Goal: Complete application form: Complete application form

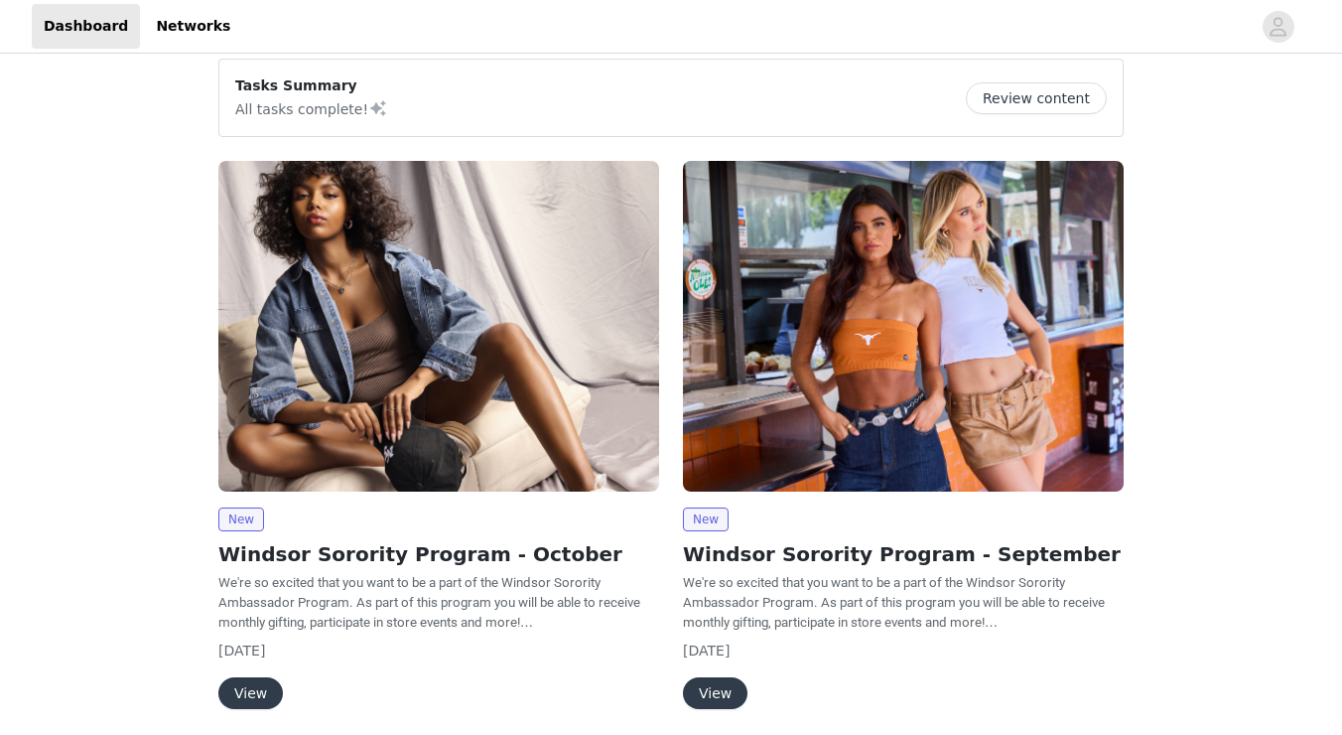
scroll to position [39, 0]
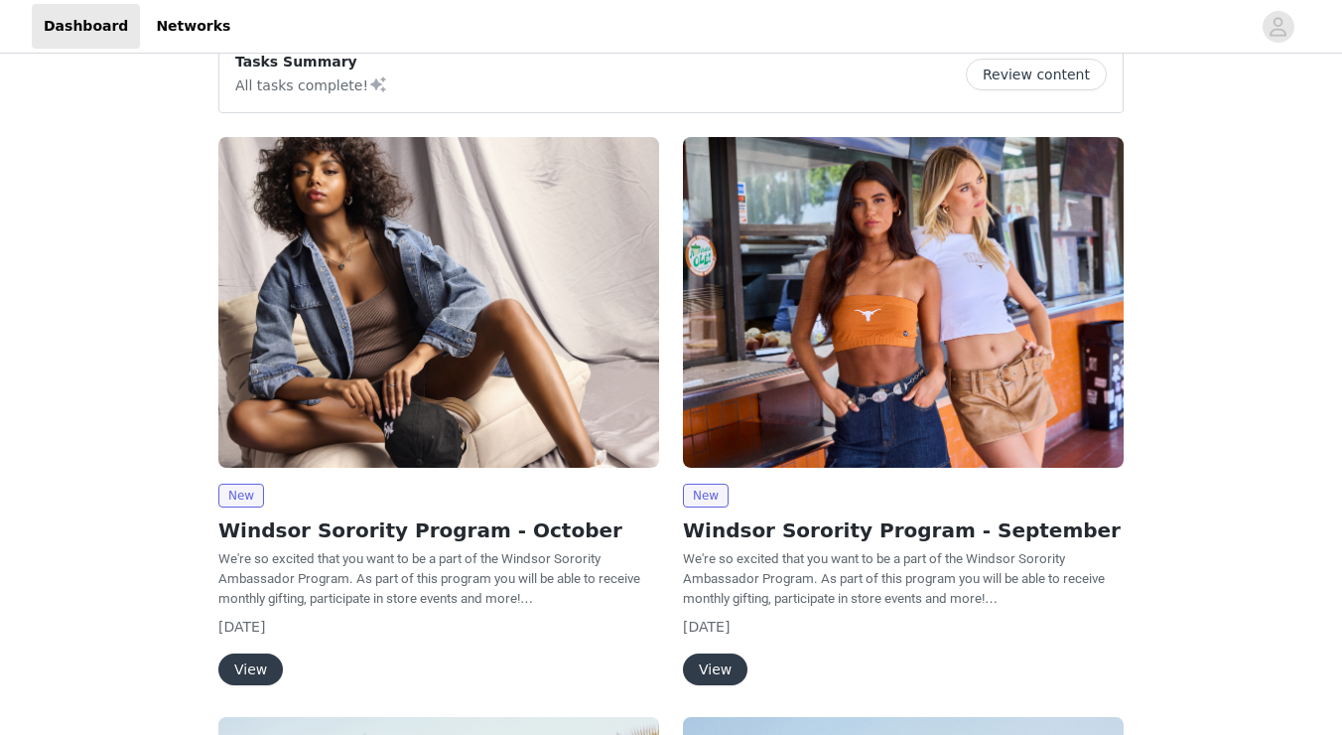
click at [265, 653] on button "View" at bounding box center [250, 669] width 65 height 32
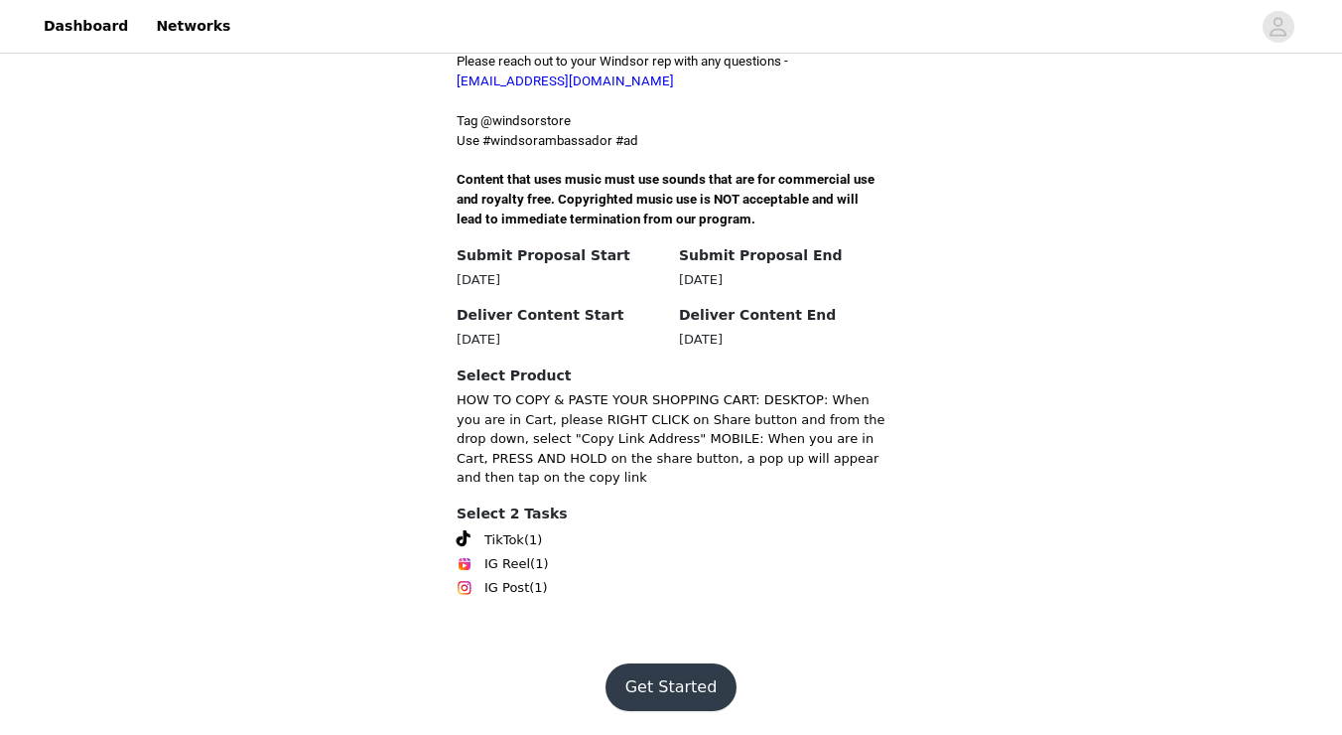
scroll to position [774, 0]
click at [619, 683] on button "Get Started" at bounding box center [672, 687] width 132 height 48
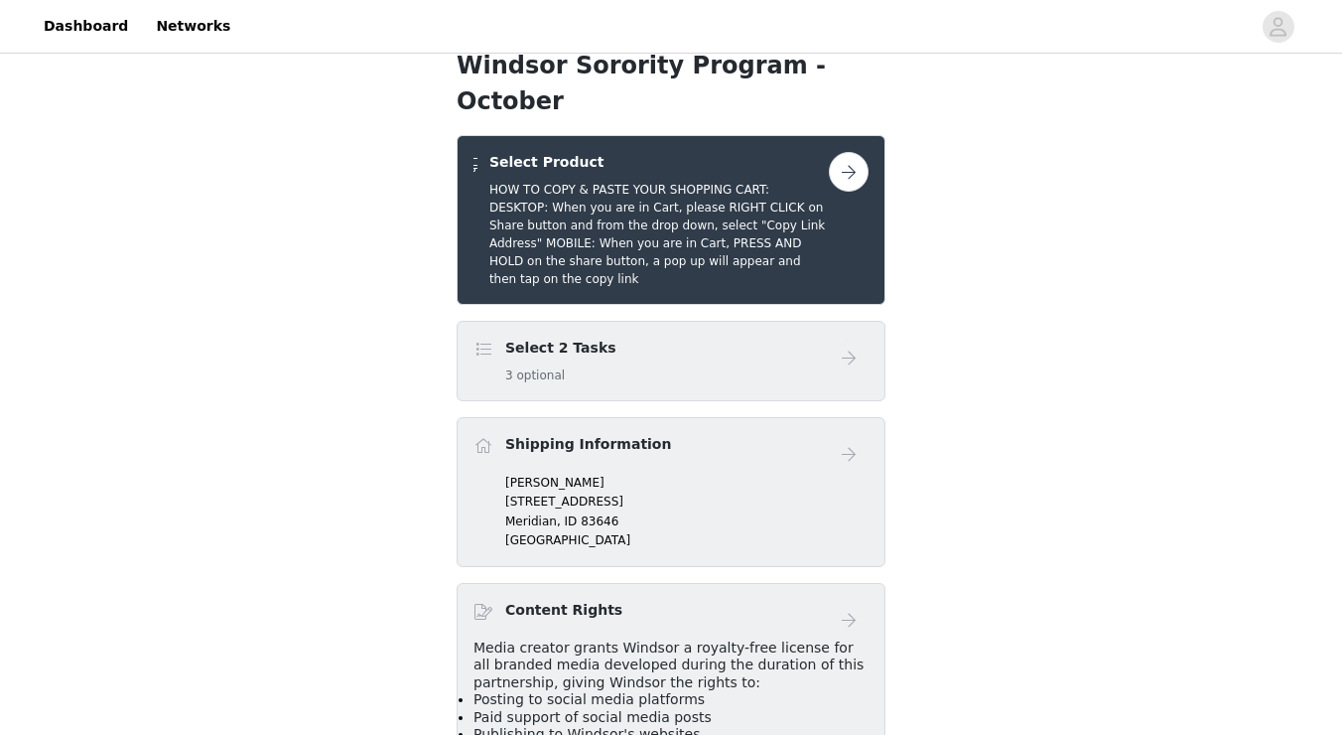
scroll to position [333, 0]
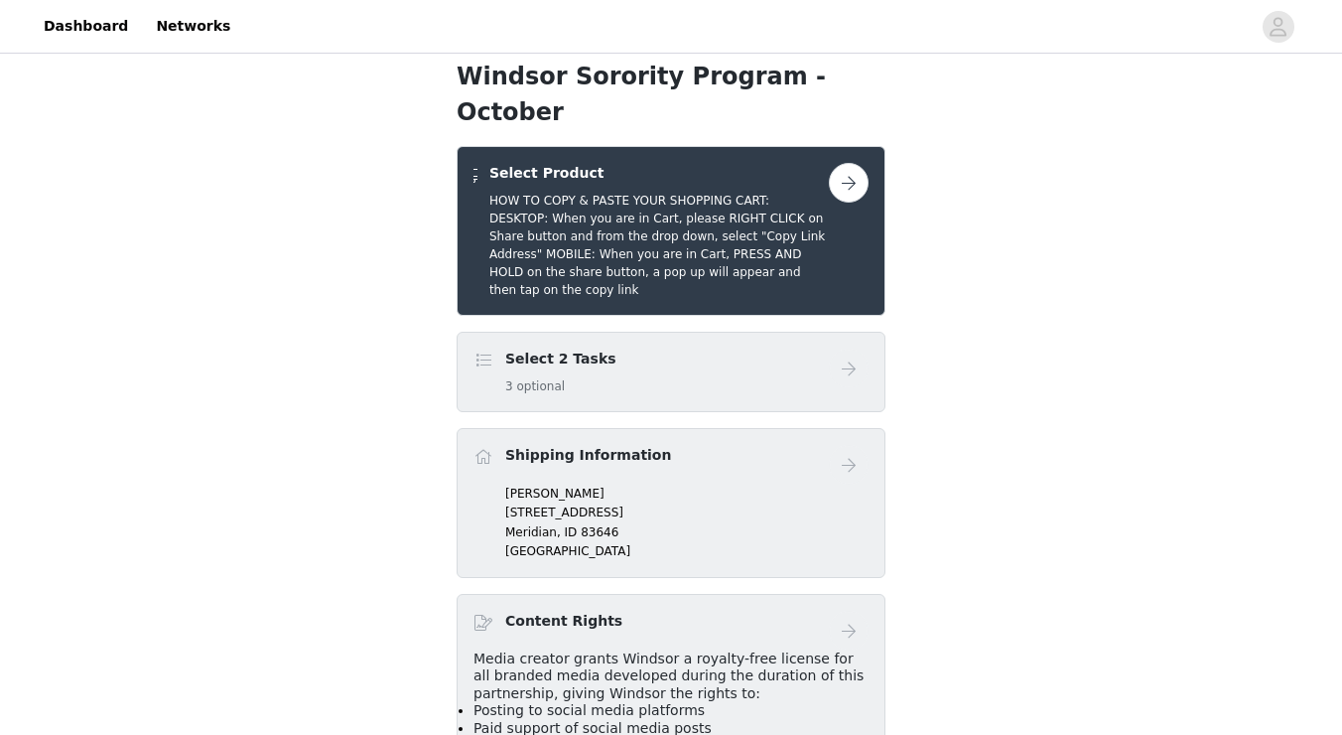
click at [842, 203] on button "button" at bounding box center [849, 183] width 40 height 40
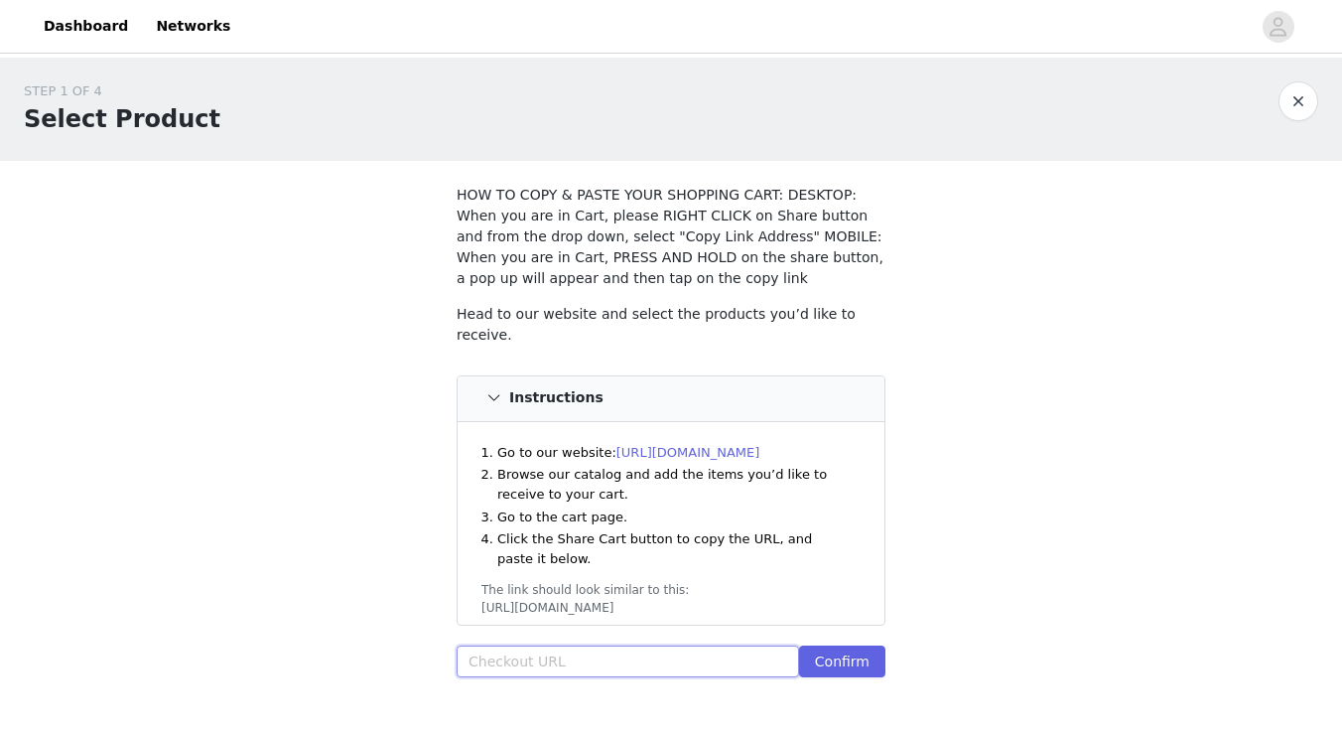
click at [582, 663] on input "text" at bounding box center [628, 661] width 343 height 32
click at [1290, 115] on button "button" at bounding box center [1299, 101] width 40 height 40
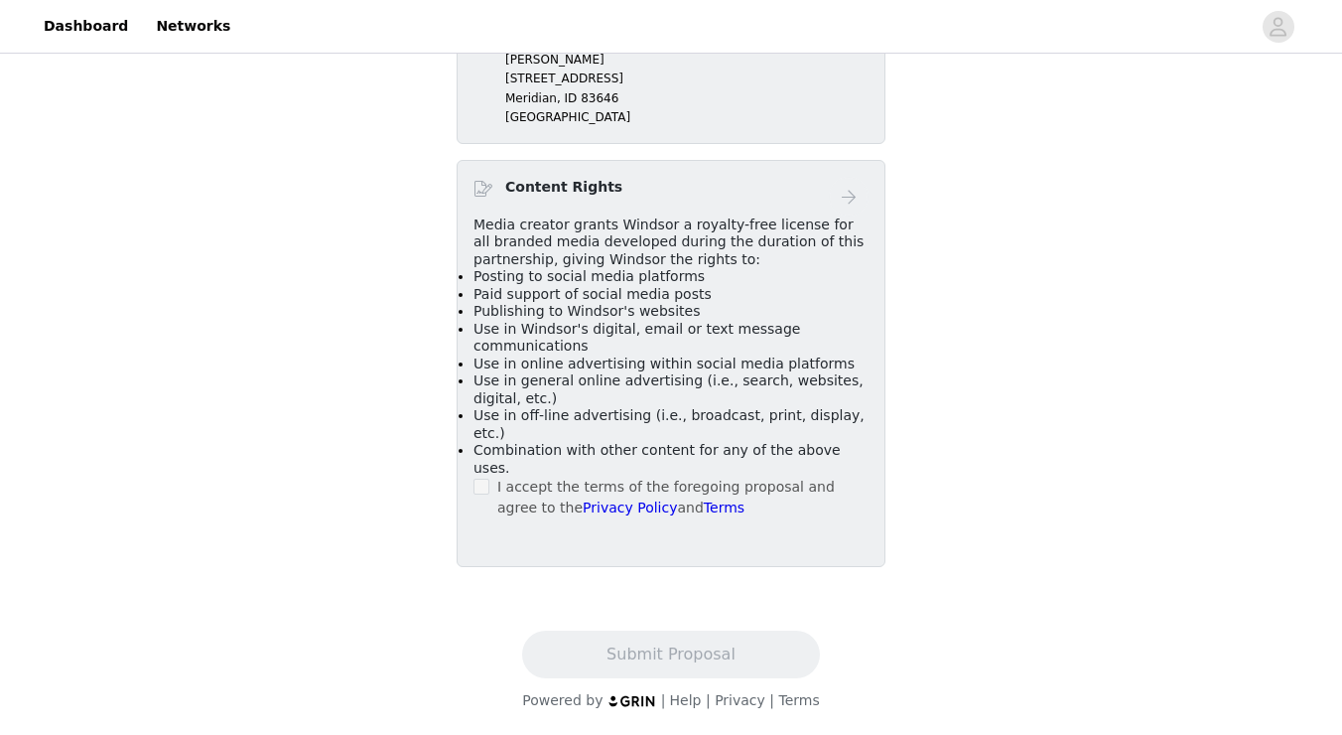
scroll to position [765, 0]
click at [568, 127] on p "[GEOGRAPHIC_DATA]" at bounding box center [686, 118] width 363 height 18
click at [577, 88] on p "[STREET_ADDRESS]" at bounding box center [686, 79] width 363 height 18
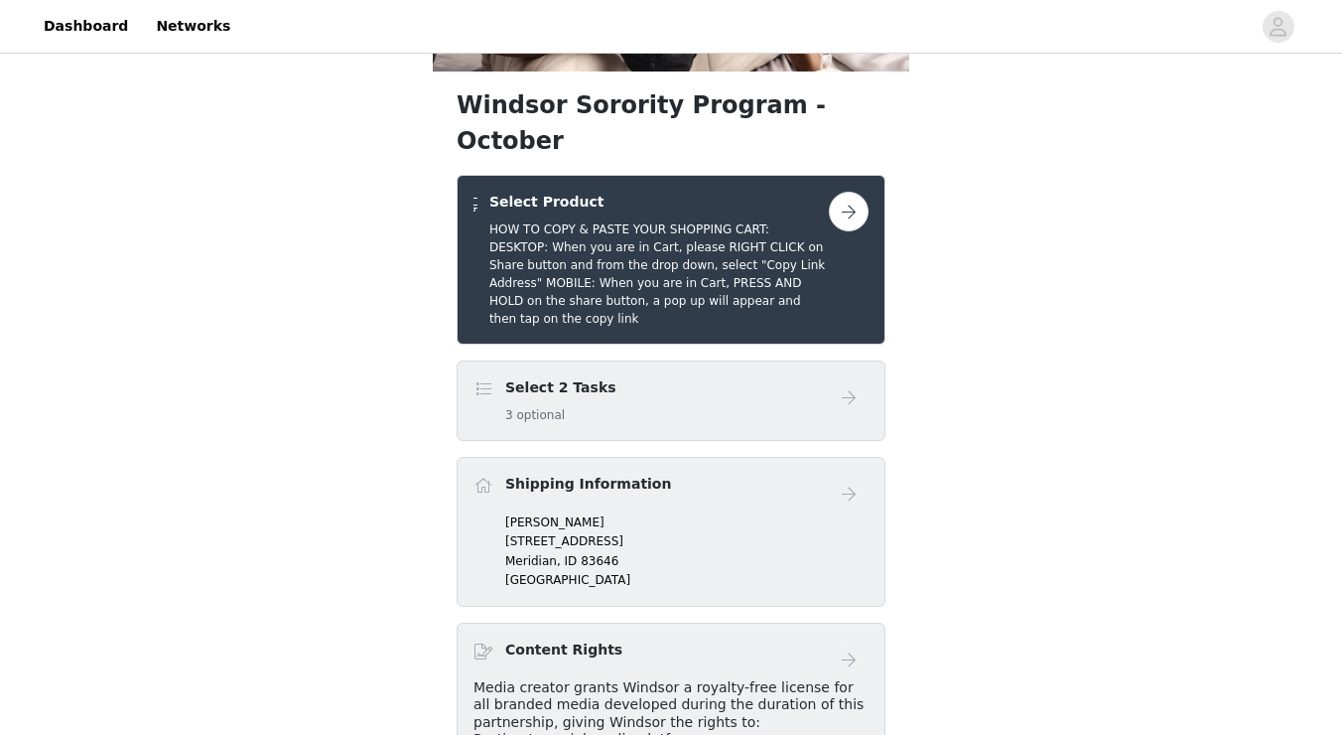
scroll to position [515, 0]
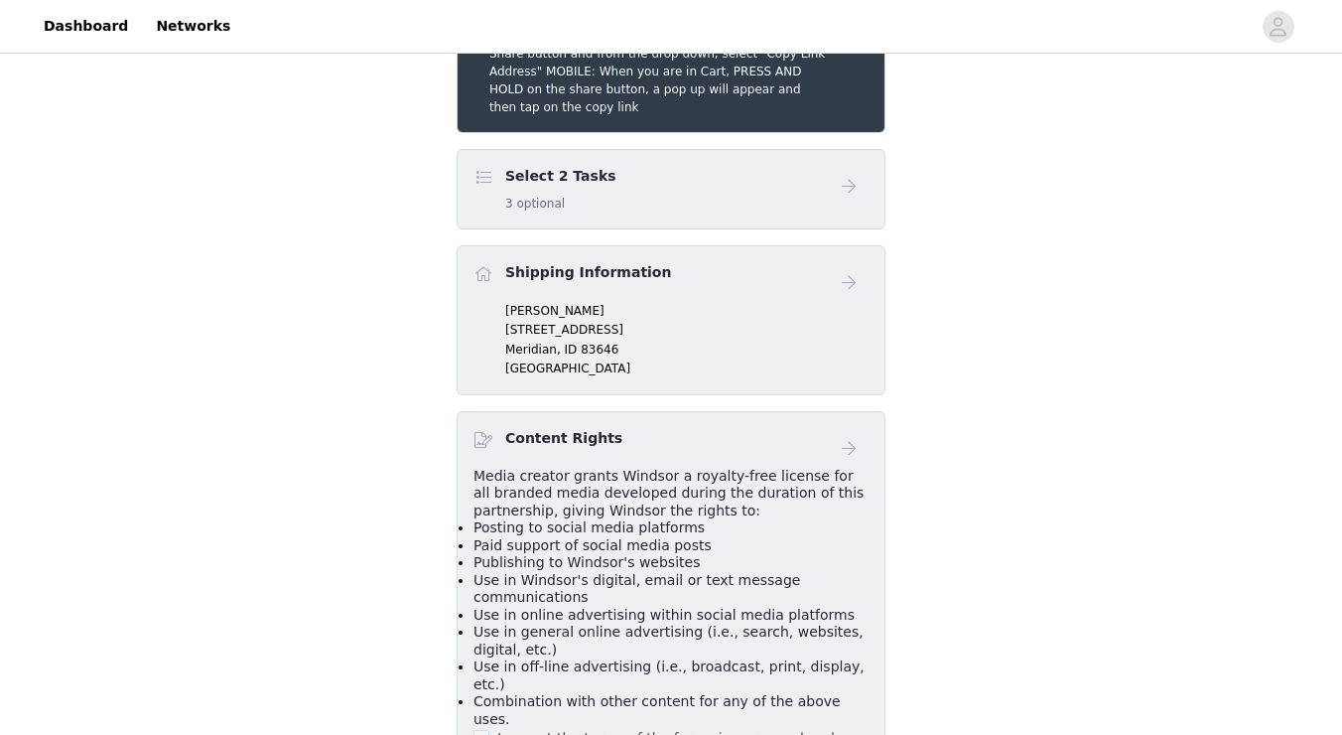
click at [774, 212] on div "Select 2 Tasks 3 optional" at bounding box center [651, 189] width 355 height 47
click at [837, 20] on button "button" at bounding box center [849, 0] width 40 height 40
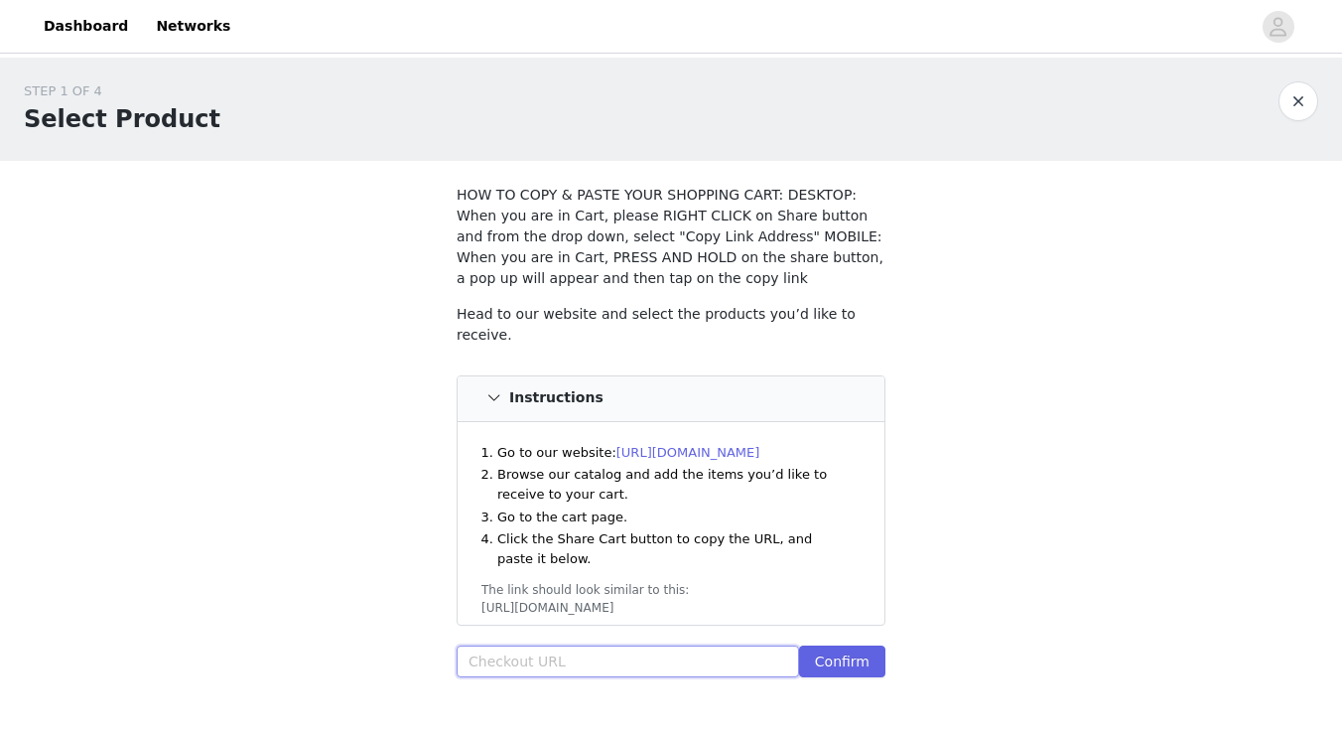
click at [525, 650] on input "text" at bounding box center [628, 661] width 343 height 32
paste input "[URL][DOMAIN_NAME]"
type input "[URL][DOMAIN_NAME]"
click at [842, 651] on button "Confirm" at bounding box center [842, 661] width 86 height 32
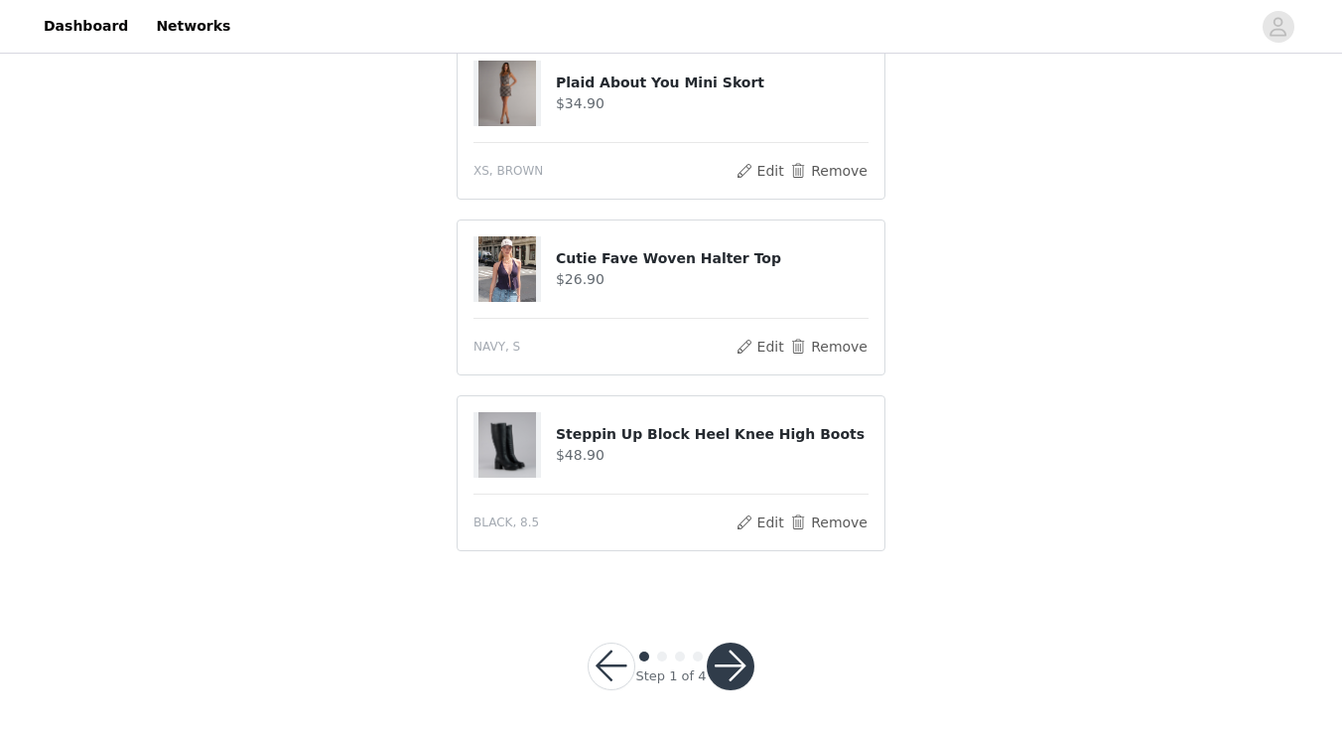
scroll to position [992, 0]
click at [739, 663] on button "button" at bounding box center [731, 667] width 48 height 48
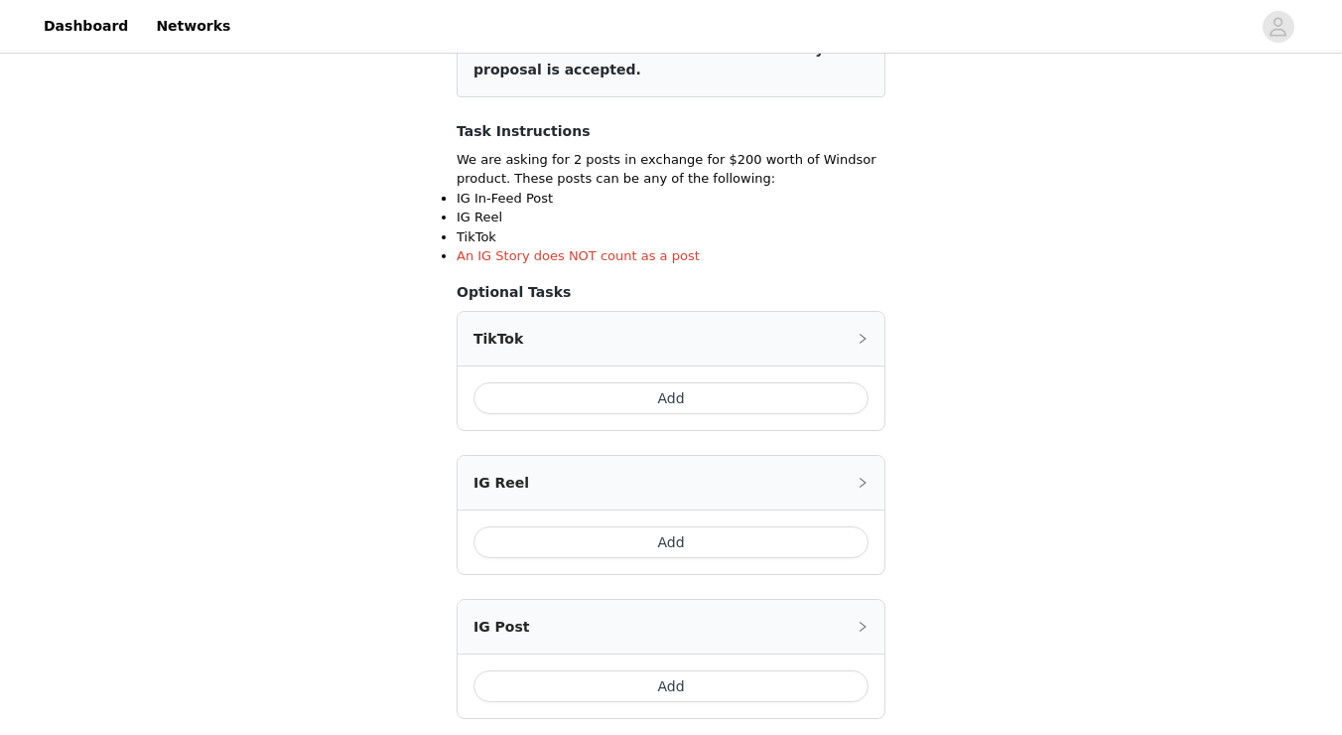
scroll to position [344, 0]
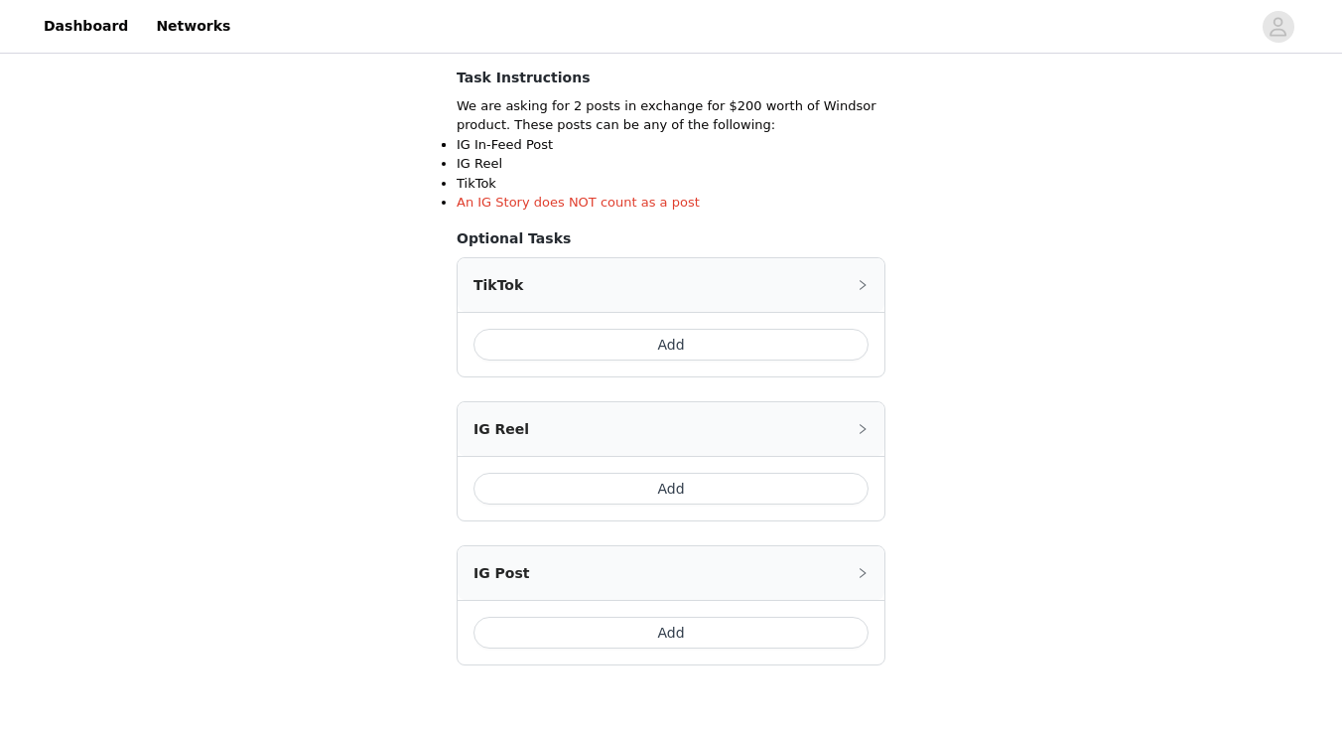
click at [658, 343] on button "Add" at bounding box center [671, 345] width 395 height 32
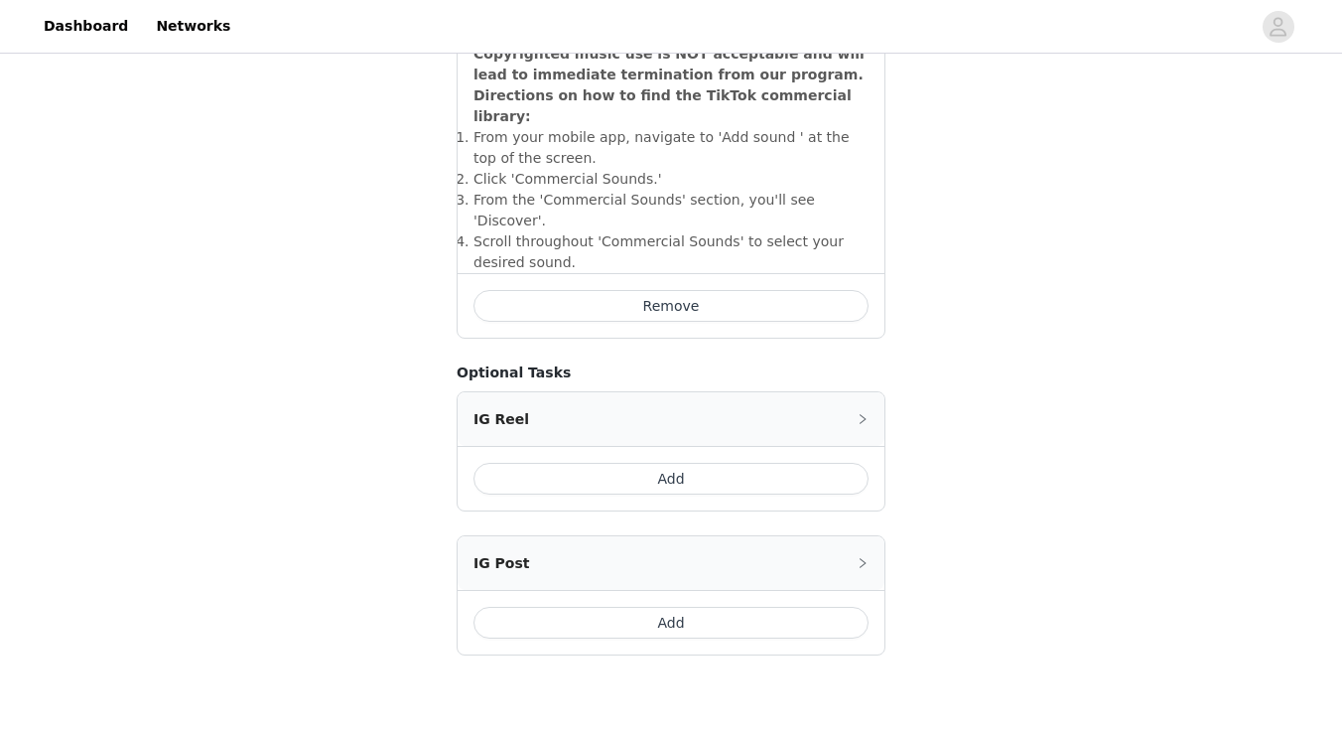
scroll to position [790, 0]
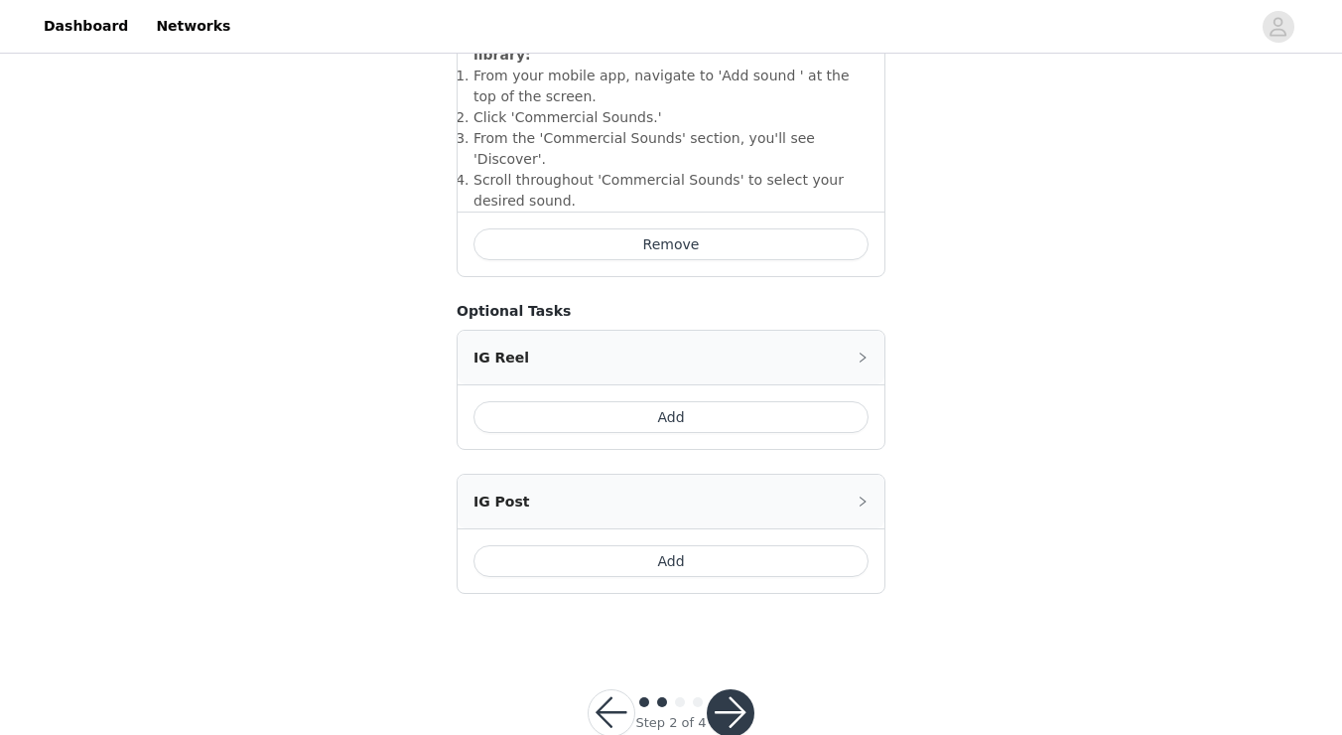
click at [587, 545] on button "Add" at bounding box center [671, 561] width 395 height 32
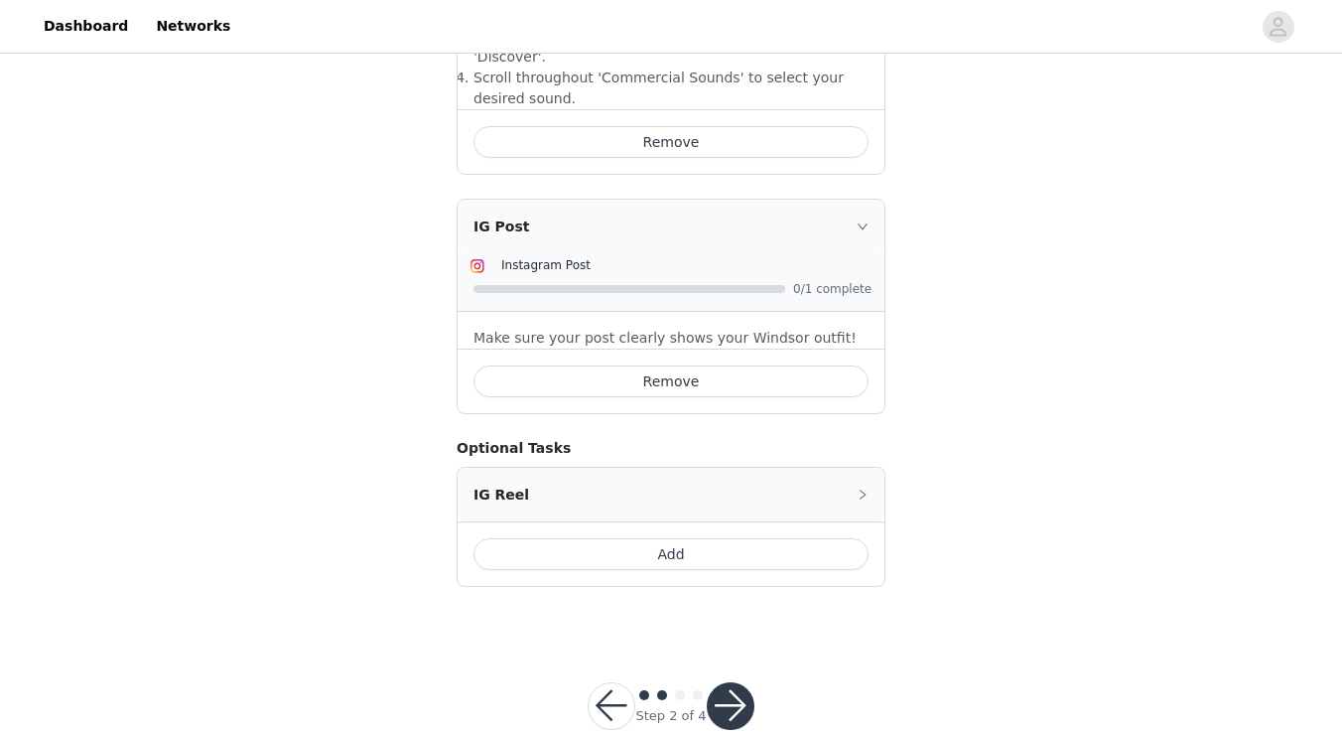
scroll to position [891, 0]
click at [730, 683] on button "button" at bounding box center [731, 707] width 48 height 48
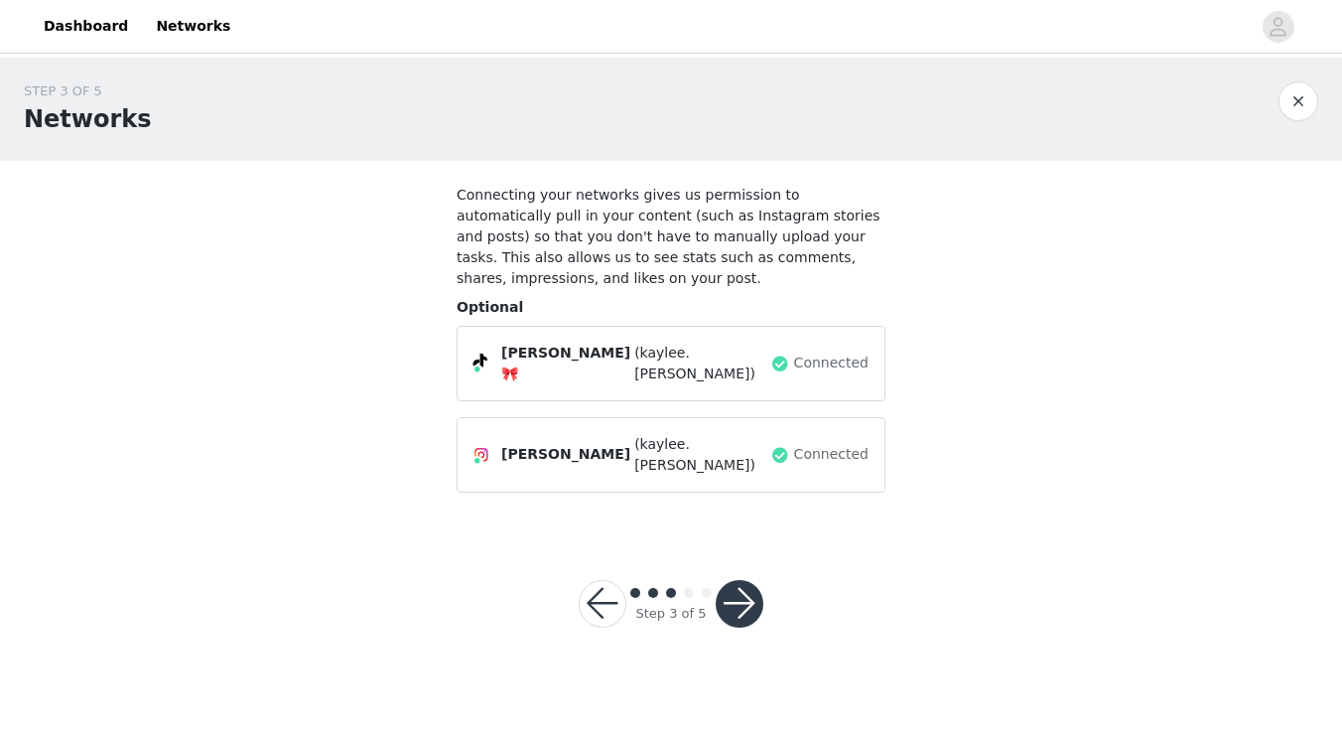
click at [744, 596] on button "button" at bounding box center [740, 604] width 48 height 48
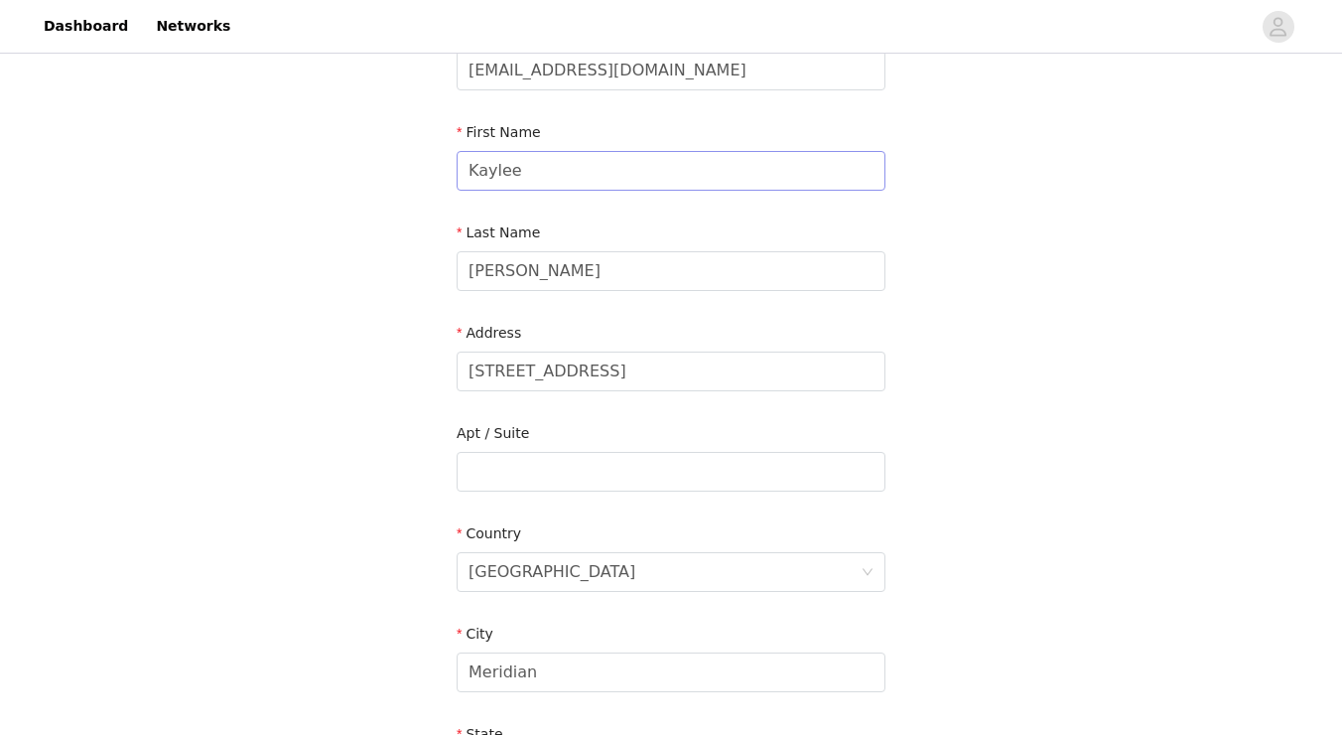
scroll to position [174, 0]
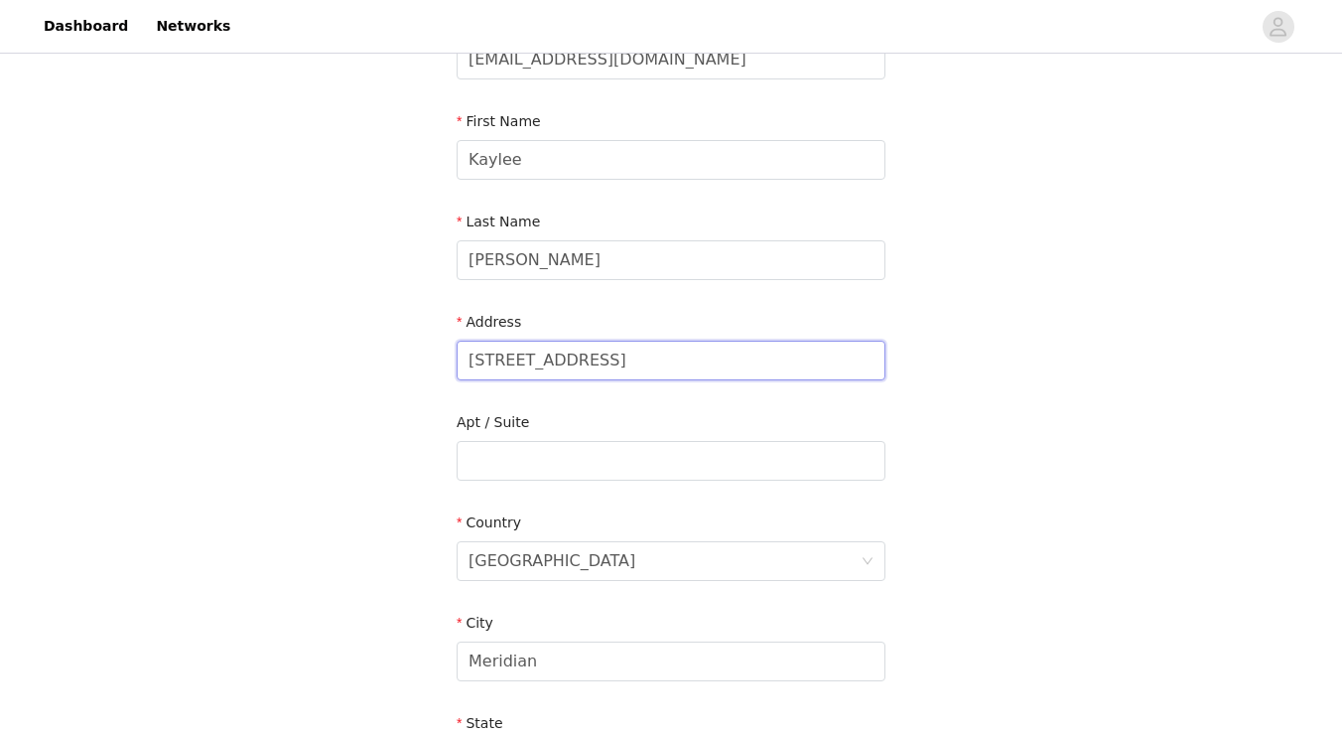
drag, startPoint x: 649, startPoint y: 371, endPoint x: 428, endPoint y: 352, distance: 222.2
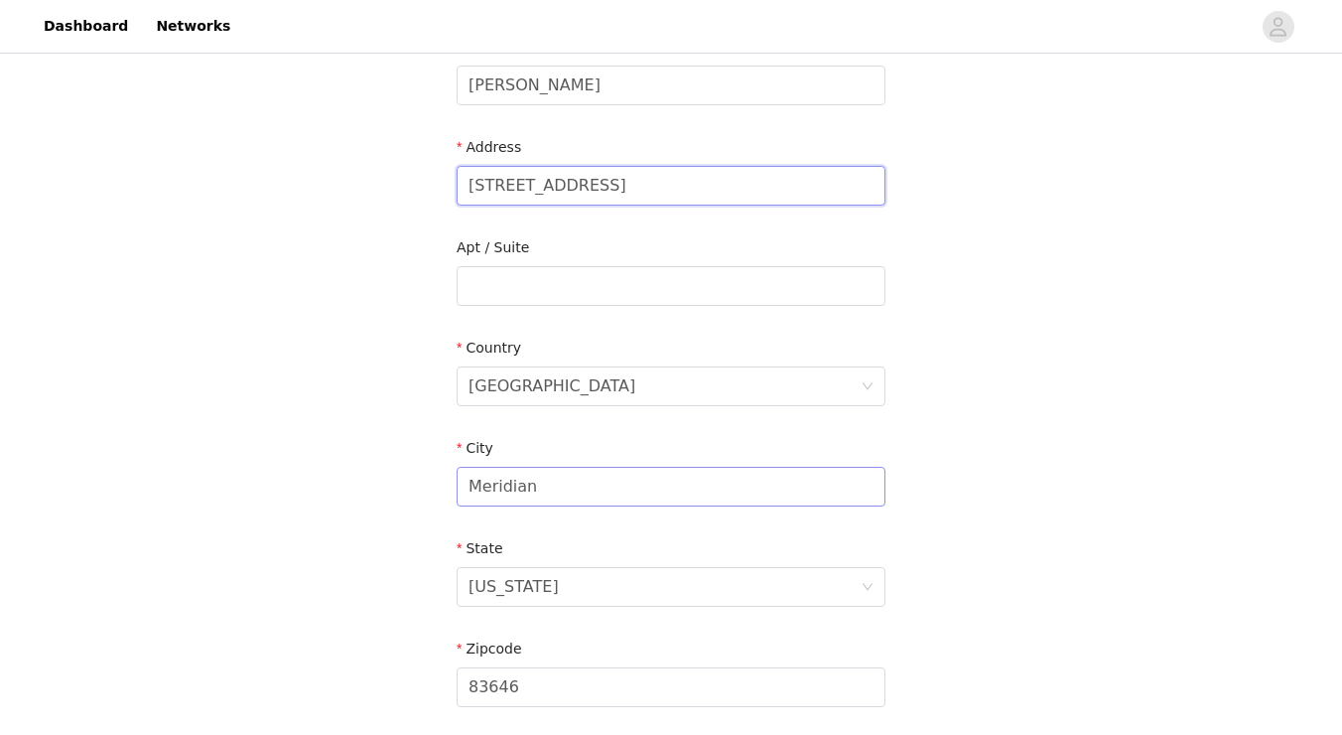
type input "[STREET_ADDRESS]"
drag, startPoint x: 582, startPoint y: 484, endPoint x: 305, endPoint y: 434, distance: 281.6
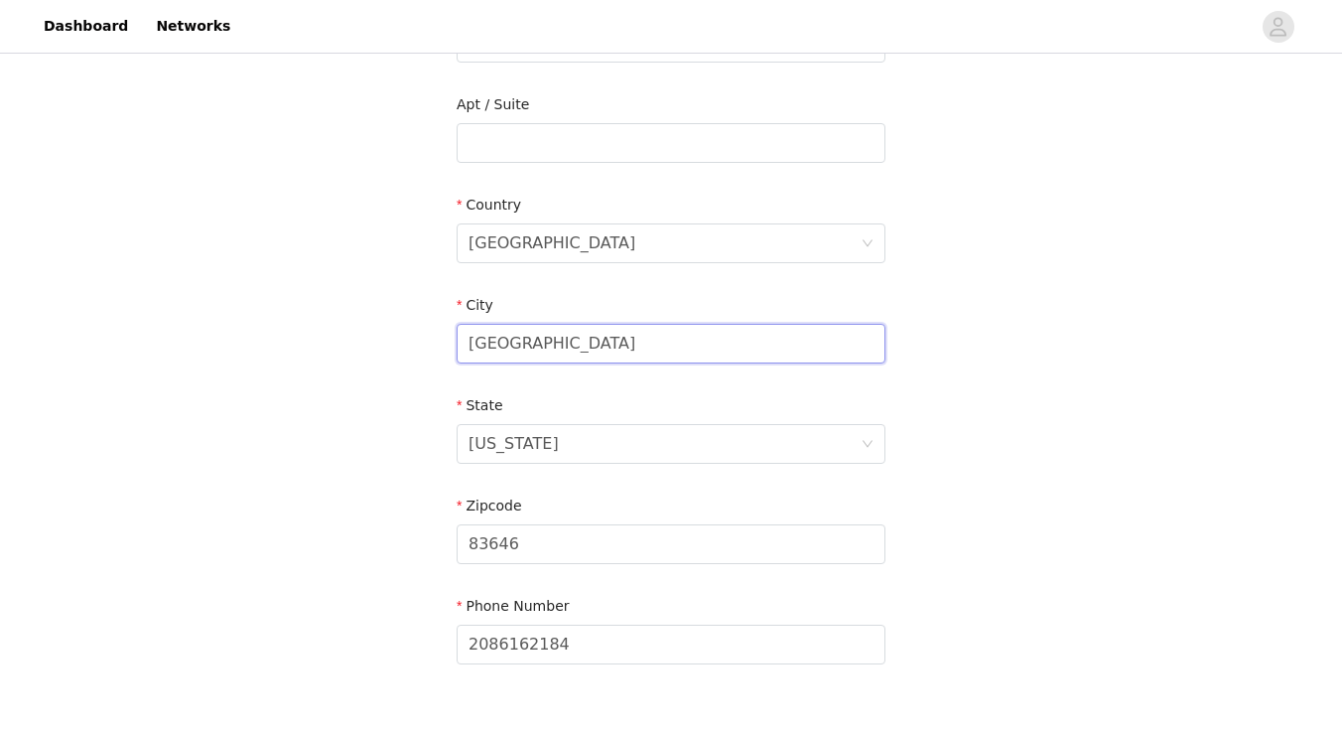
scroll to position [517, 0]
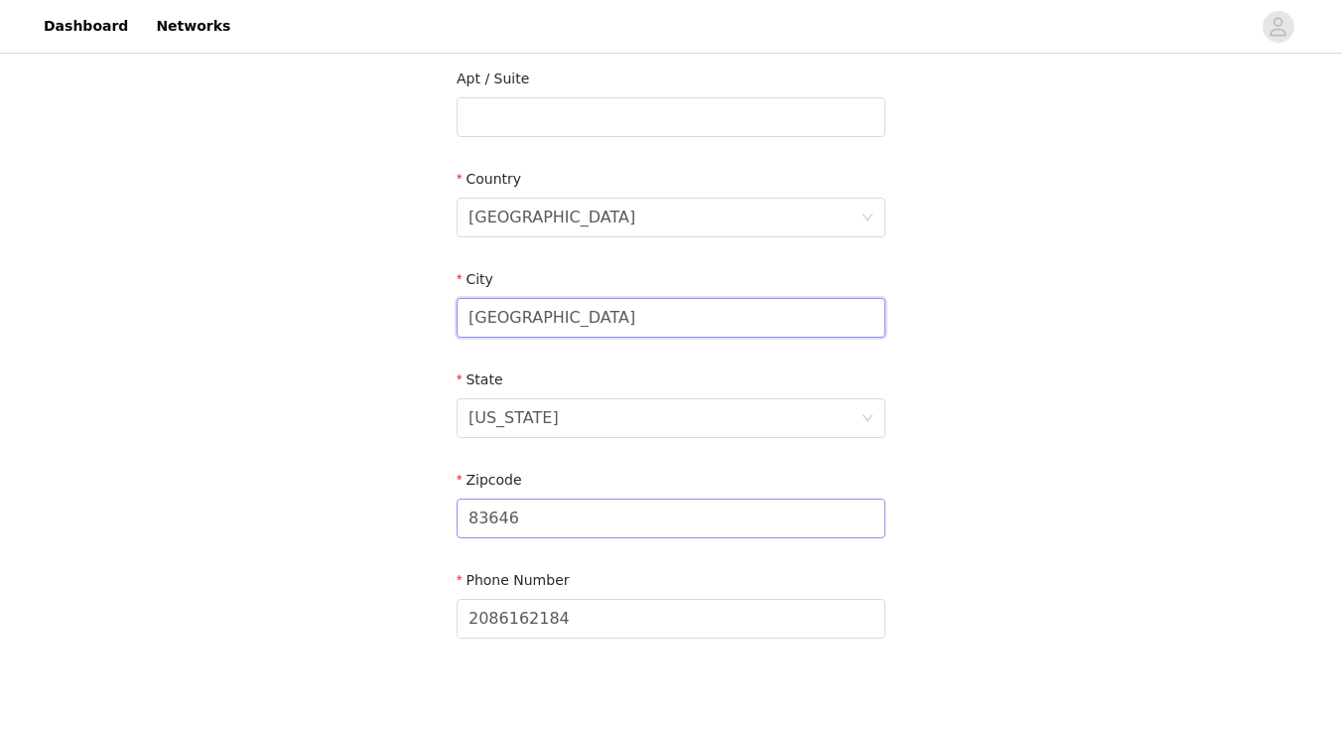
type input "[GEOGRAPHIC_DATA]"
drag, startPoint x: 584, startPoint y: 520, endPoint x: 414, endPoint y: 511, distance: 170.0
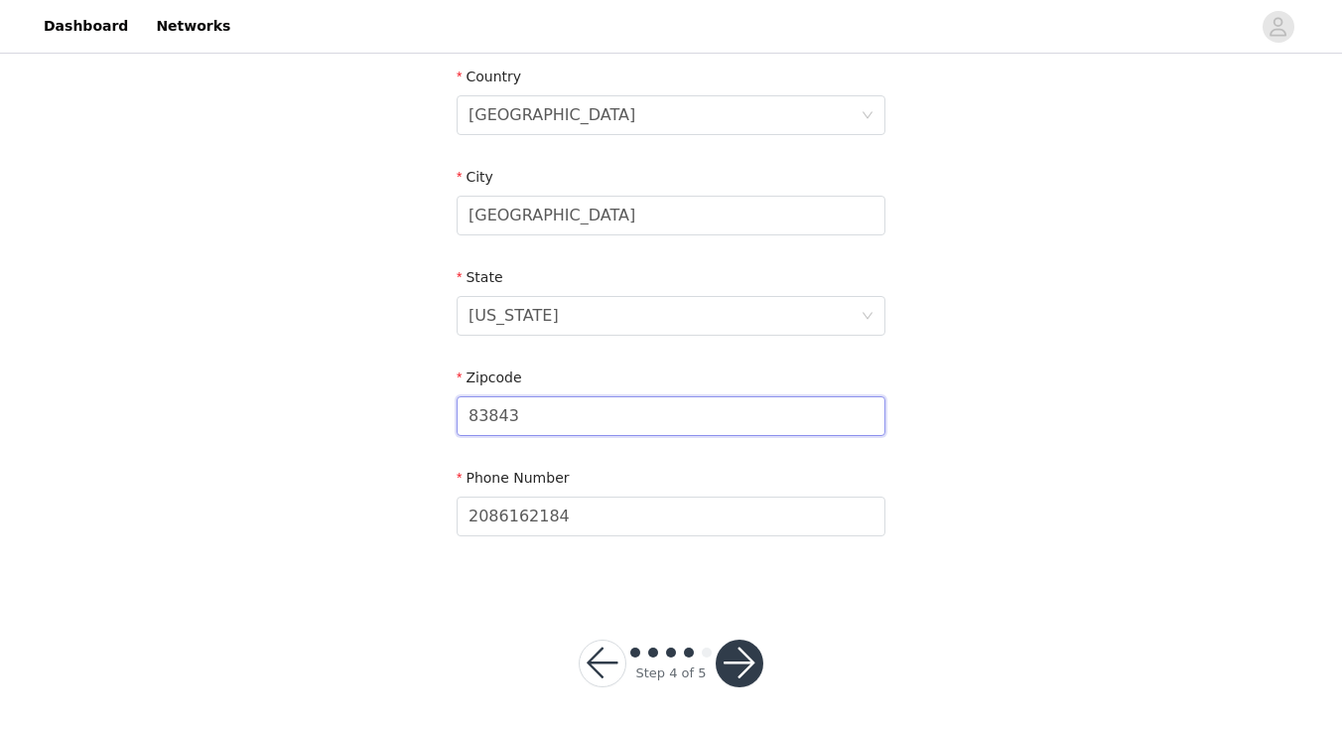
scroll to position [618, 0]
type input "83843"
click at [751, 661] on button "button" at bounding box center [740, 664] width 48 height 48
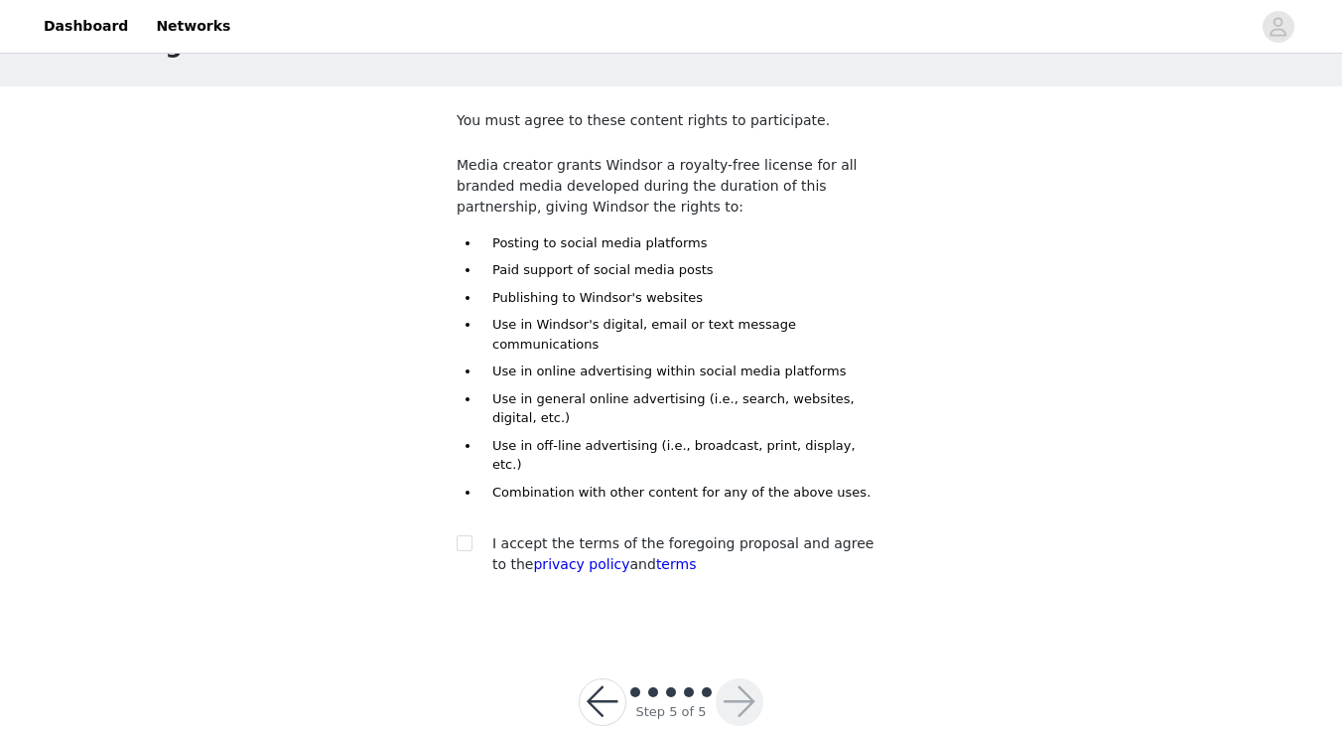
scroll to position [73, 0]
click at [467, 536] on input "checkbox" at bounding box center [464, 543] width 14 height 14
checkbox input "true"
click at [741, 679] on button "button" at bounding box center [740, 703] width 48 height 48
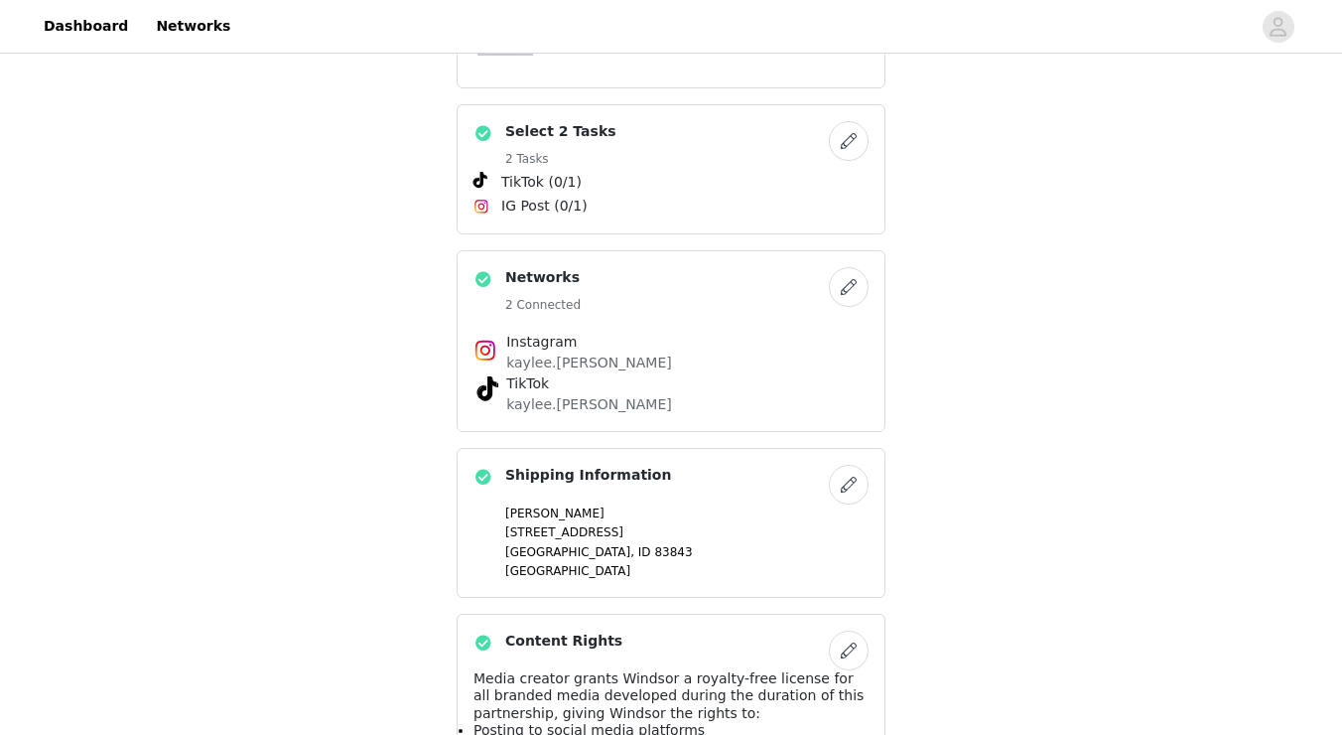
scroll to position [874, 1]
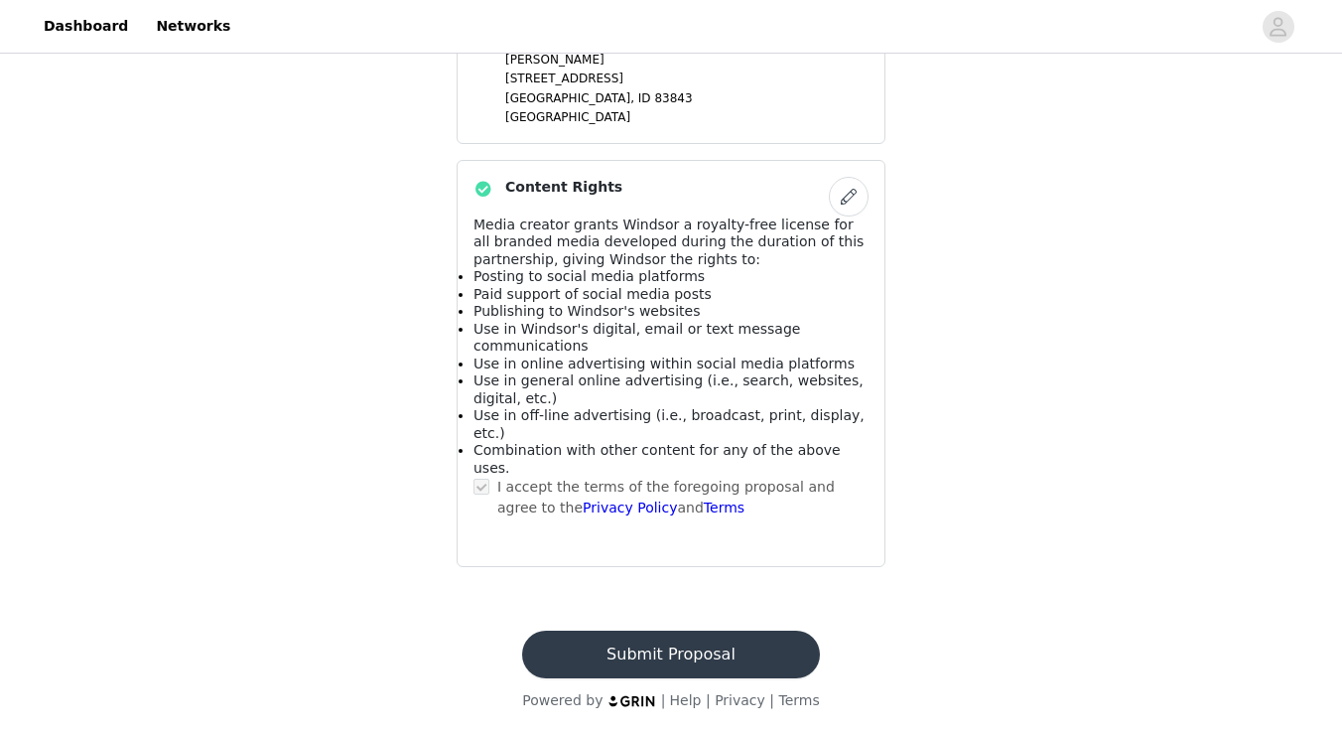
click at [726, 646] on button "Submit Proposal" at bounding box center [670, 654] width 297 height 48
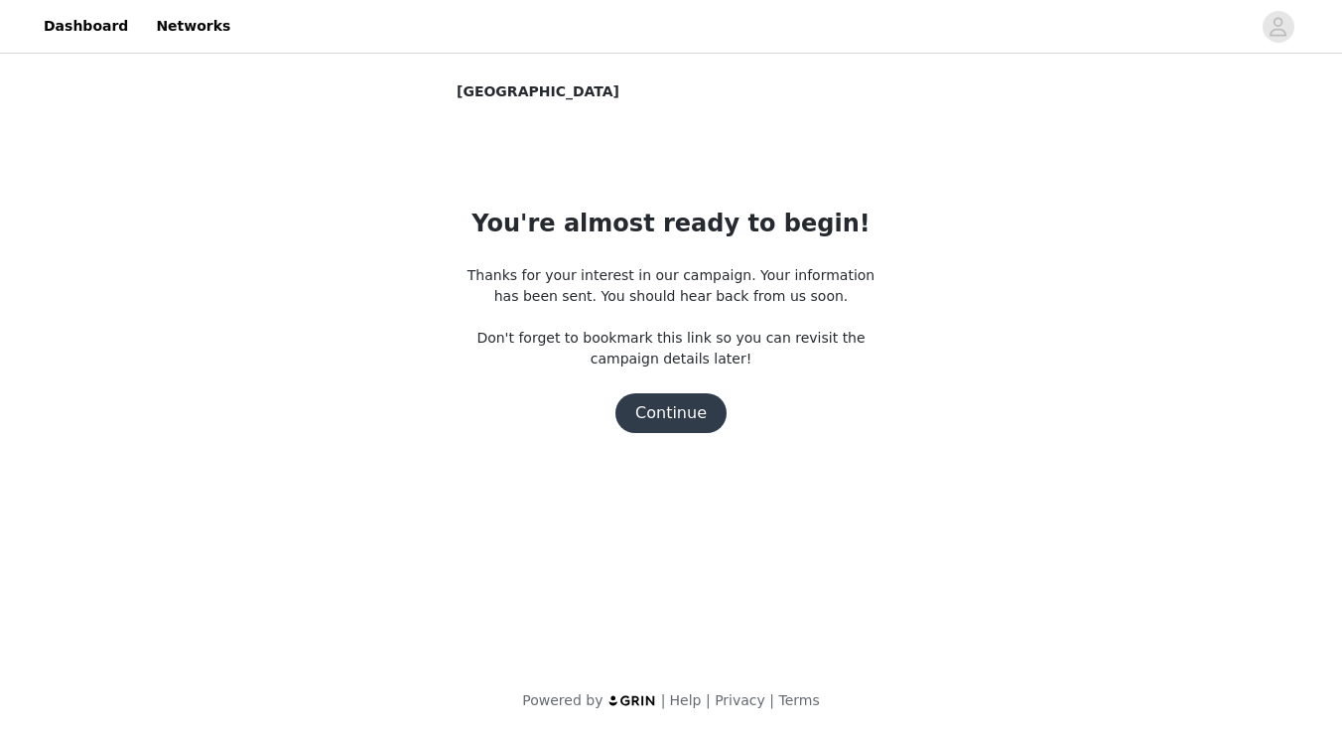
scroll to position [0, 0]
click at [658, 411] on button "Continue" at bounding box center [671, 413] width 111 height 40
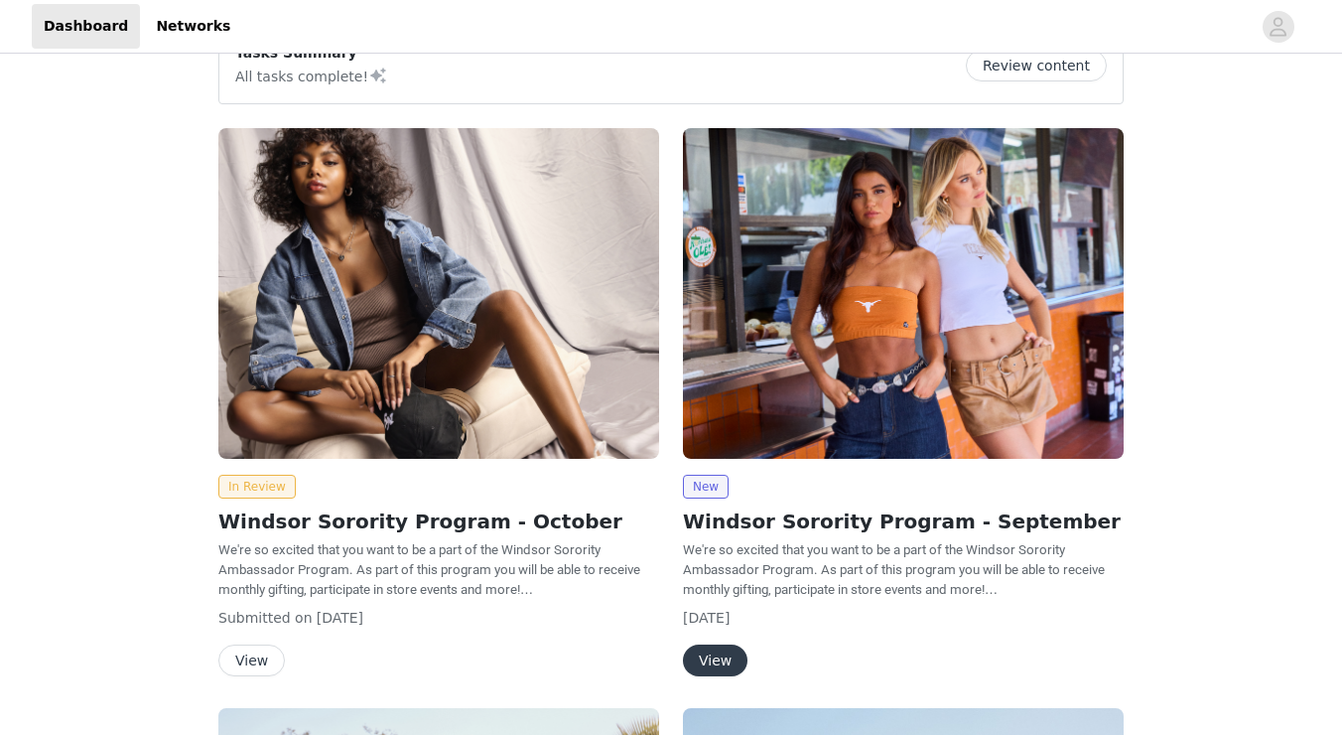
scroll to position [49, 0]
